Goal: Task Accomplishment & Management: Manage account settings

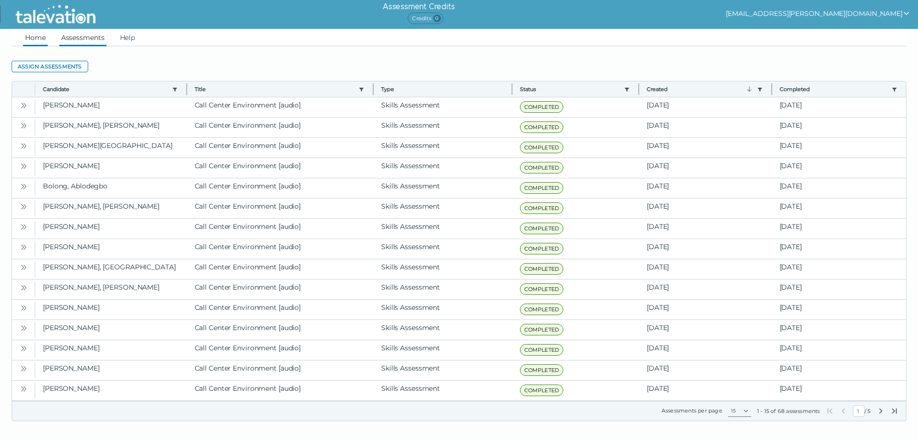
click at [36, 31] on link "Home" at bounding box center [35, 37] width 25 height 17
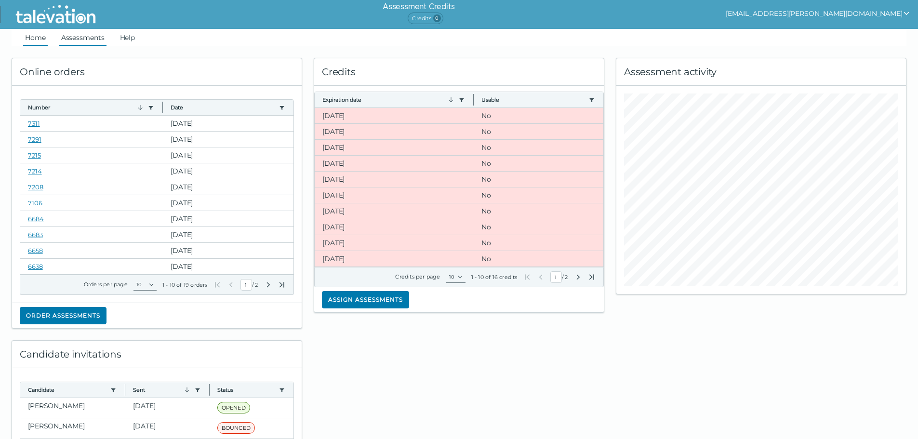
click at [83, 41] on link "Assessments" at bounding box center [82, 37] width 47 height 17
click at [94, 40] on link "Assessments" at bounding box center [82, 37] width 47 height 17
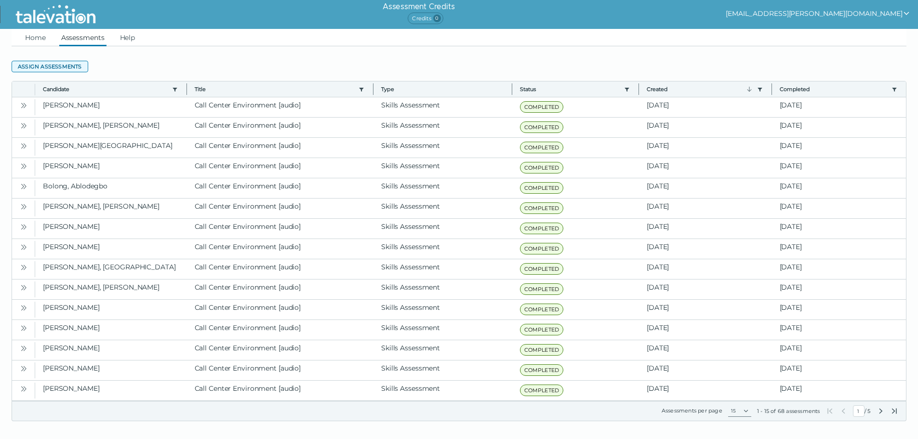
click at [55, 64] on button "Assign assessments" at bounding box center [50, 67] width 77 height 12
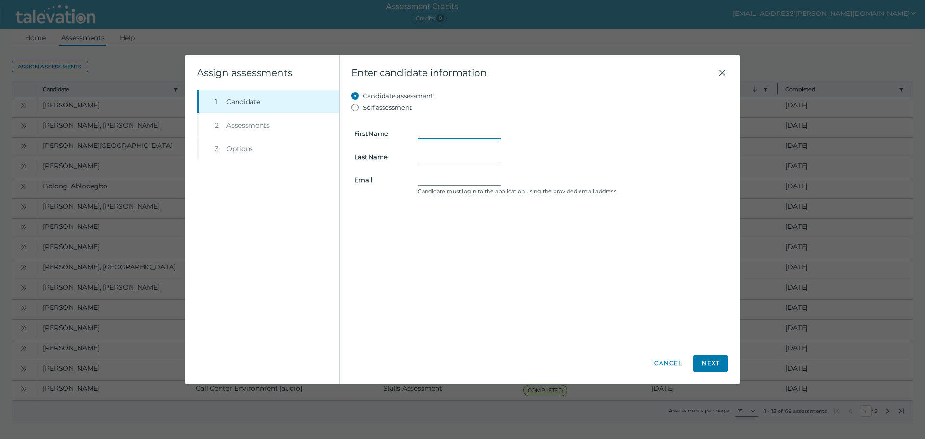
click at [447, 137] on input "First Name" at bounding box center [459, 134] width 83 height 12
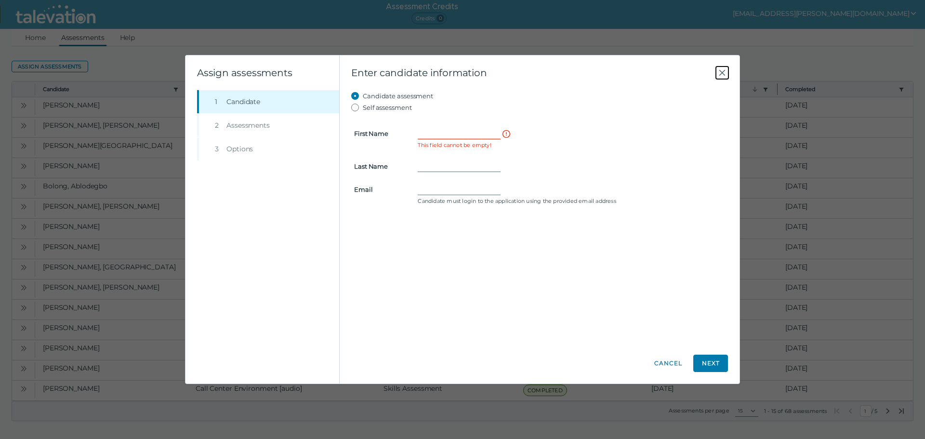
click at [718, 70] on icon "Close" at bounding box center [723, 73] width 12 height 12
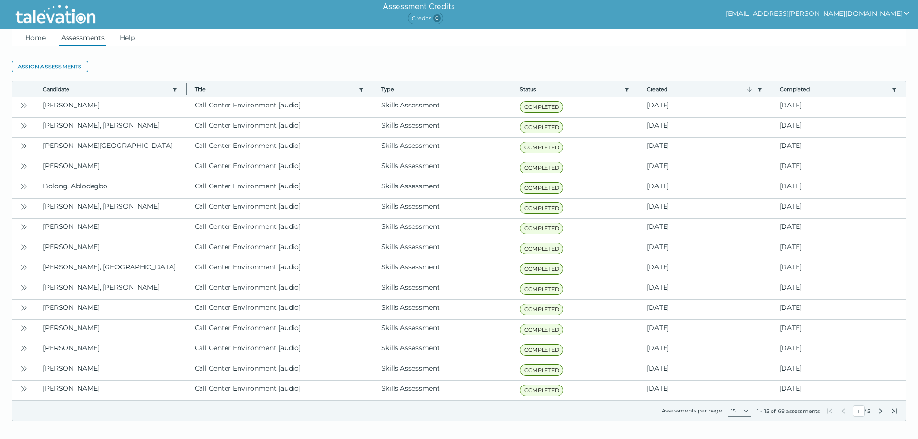
click at [862, 14] on button "[EMAIL_ADDRESS][PERSON_NAME][DOMAIN_NAME]" at bounding box center [818, 14] width 185 height 12
click at [805, 34] on div "Sign out" at bounding box center [776, 33] width 57 height 12
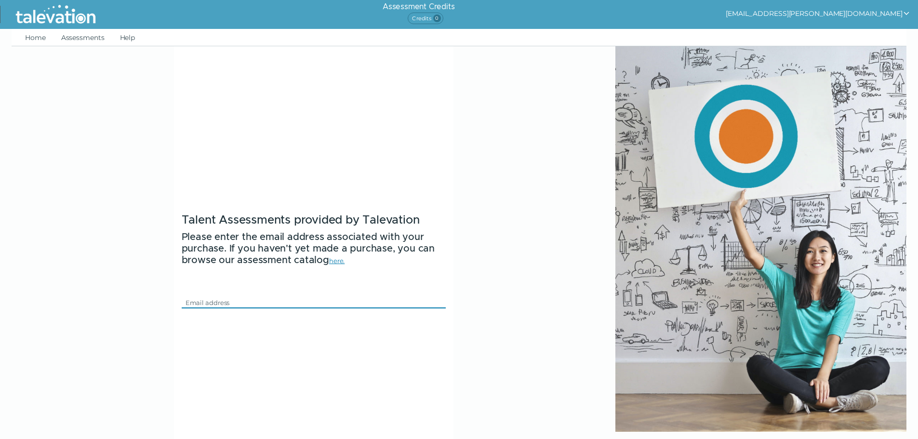
drag, startPoint x: 256, startPoint y: 299, endPoint x: 263, endPoint y: 297, distance: 7.0
click at [258, 299] on input "Email" at bounding box center [308, 303] width 252 height 12
type input "[EMAIL_ADDRESS][PERSON_NAME][DOMAIN_NAME]"
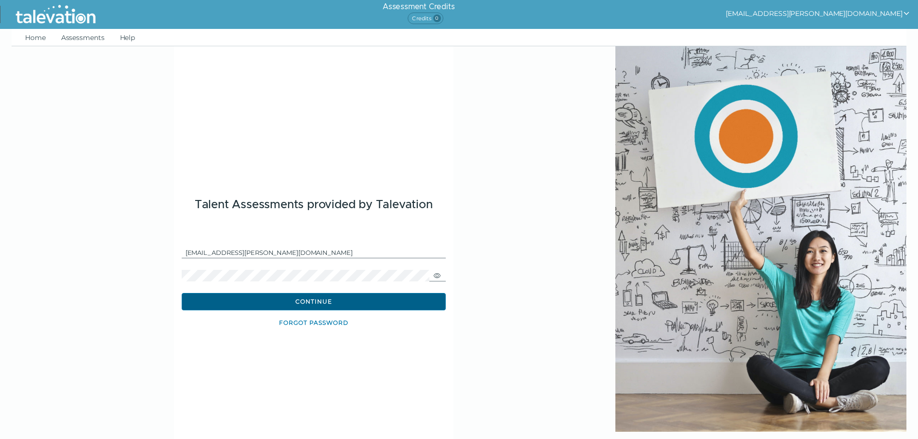
click at [301, 306] on button "Continue" at bounding box center [314, 301] width 264 height 17
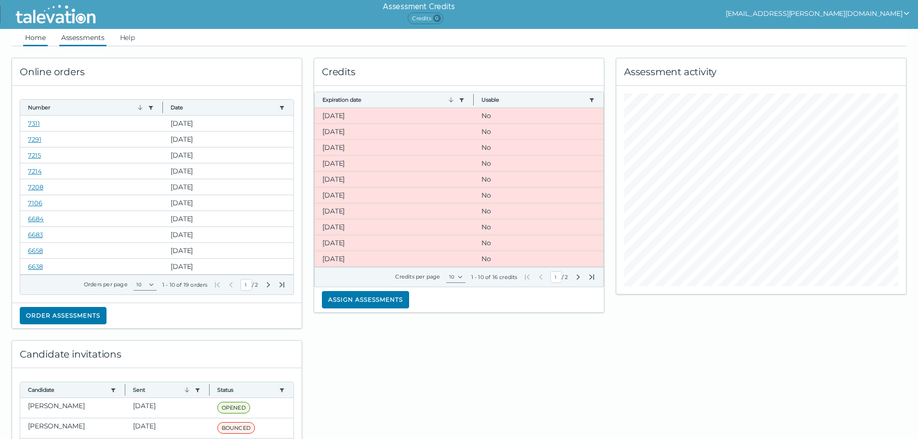
click at [90, 39] on link "Assessments" at bounding box center [82, 37] width 47 height 17
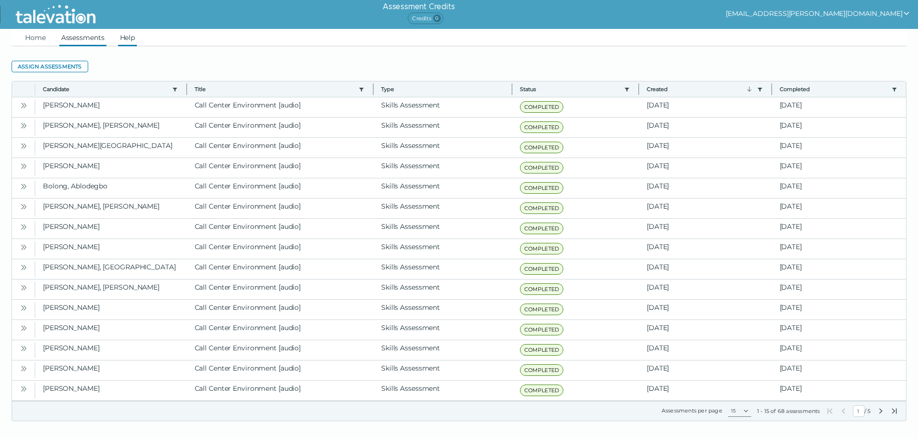
click at [122, 40] on link "Help" at bounding box center [127, 37] width 19 height 17
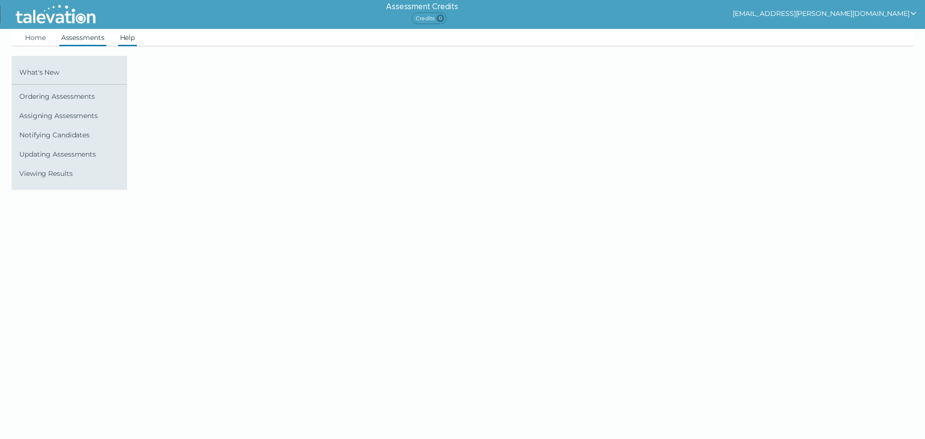
click at [63, 36] on link "Assessments" at bounding box center [82, 37] width 47 height 17
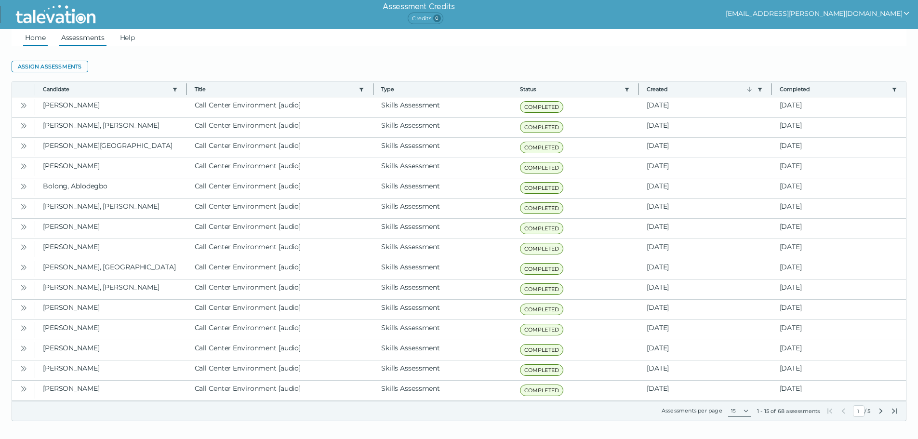
click at [41, 40] on link "Home" at bounding box center [35, 37] width 25 height 17
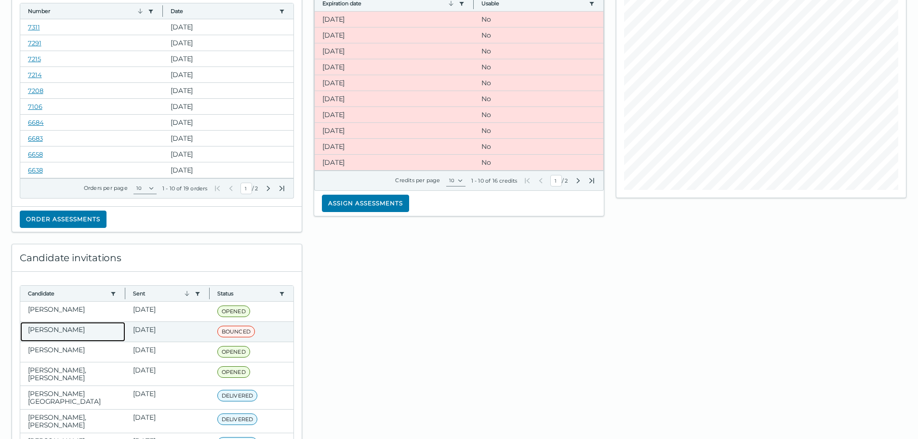
click at [116, 337] on clr-dg-cell "Ahles, Kristin" at bounding box center [72, 332] width 105 height 20
click at [210, 330] on clr-dg-cell "BOUNCED Message was rejected by the candidate's email provider (error dialing r…" at bounding box center [252, 332] width 84 height 20
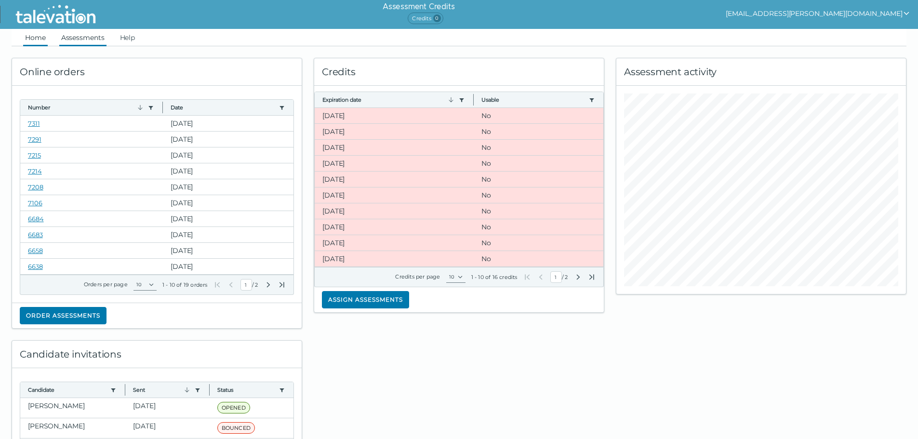
click at [93, 32] on link "Assessments" at bounding box center [82, 37] width 47 height 17
